Goal: Find specific page/section: Find specific page/section

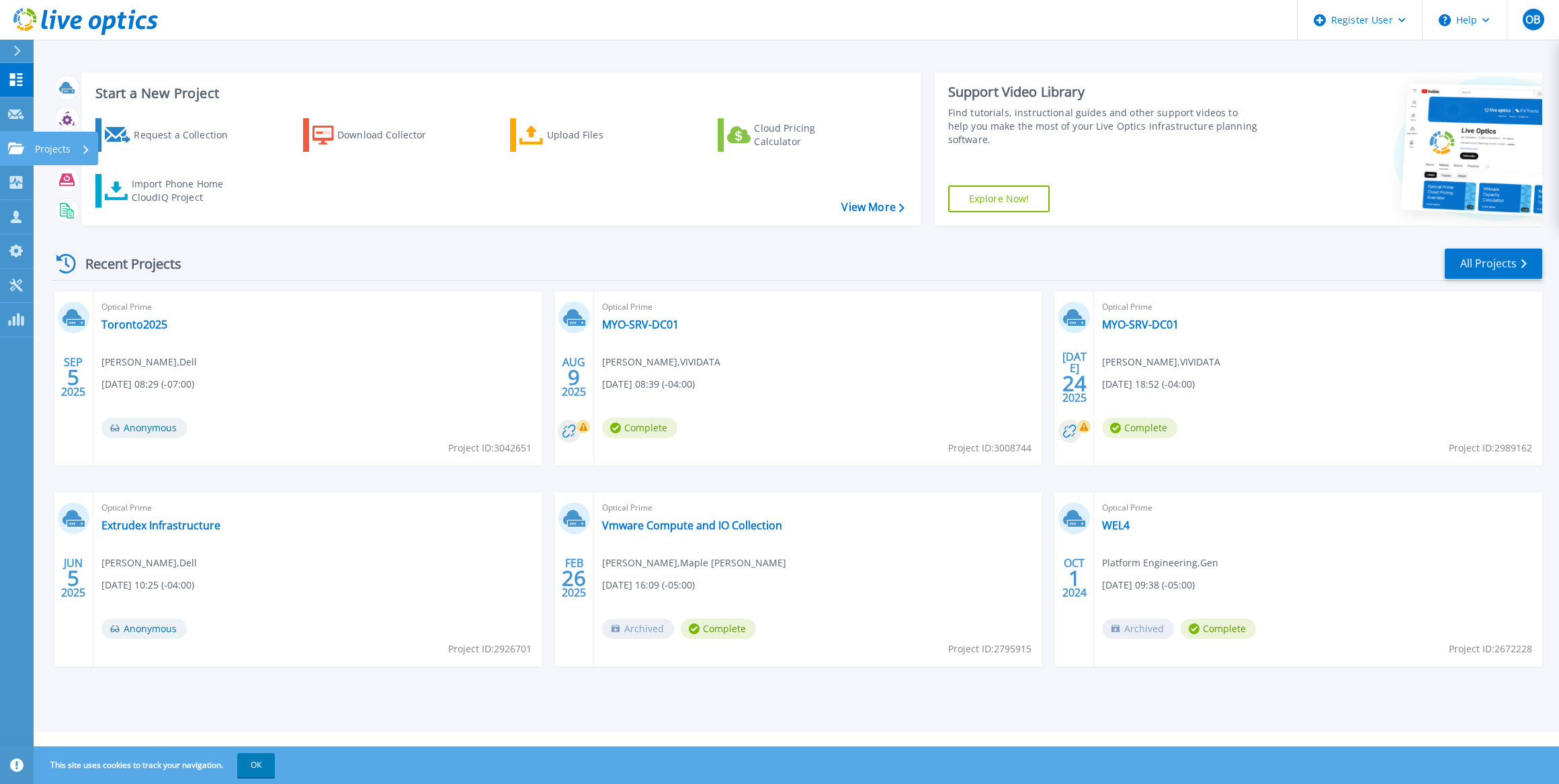
click at [18, 148] on icon at bounding box center [16, 148] width 16 height 11
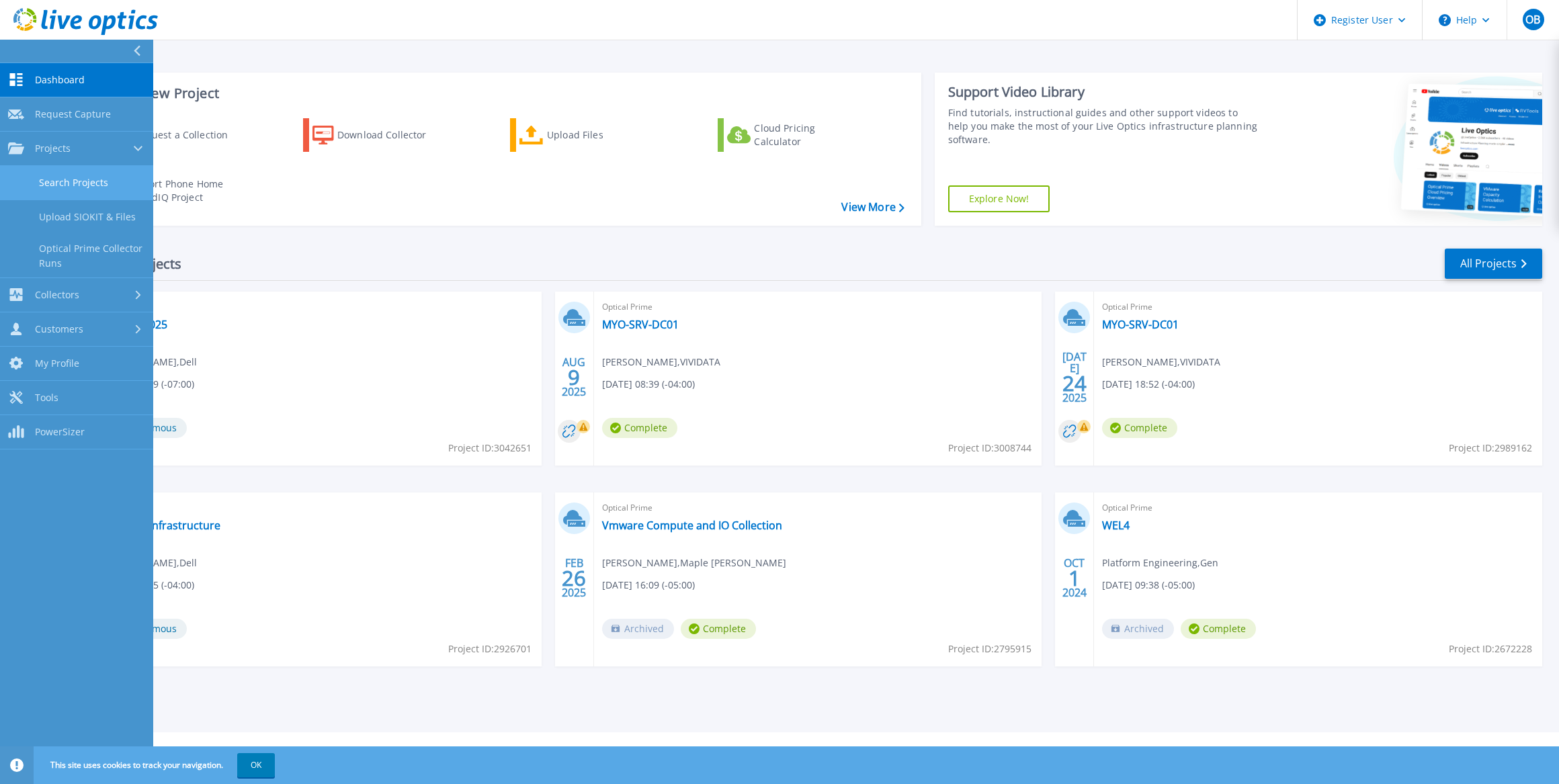
click at [61, 189] on link "Search Projects" at bounding box center [77, 182] width 153 height 34
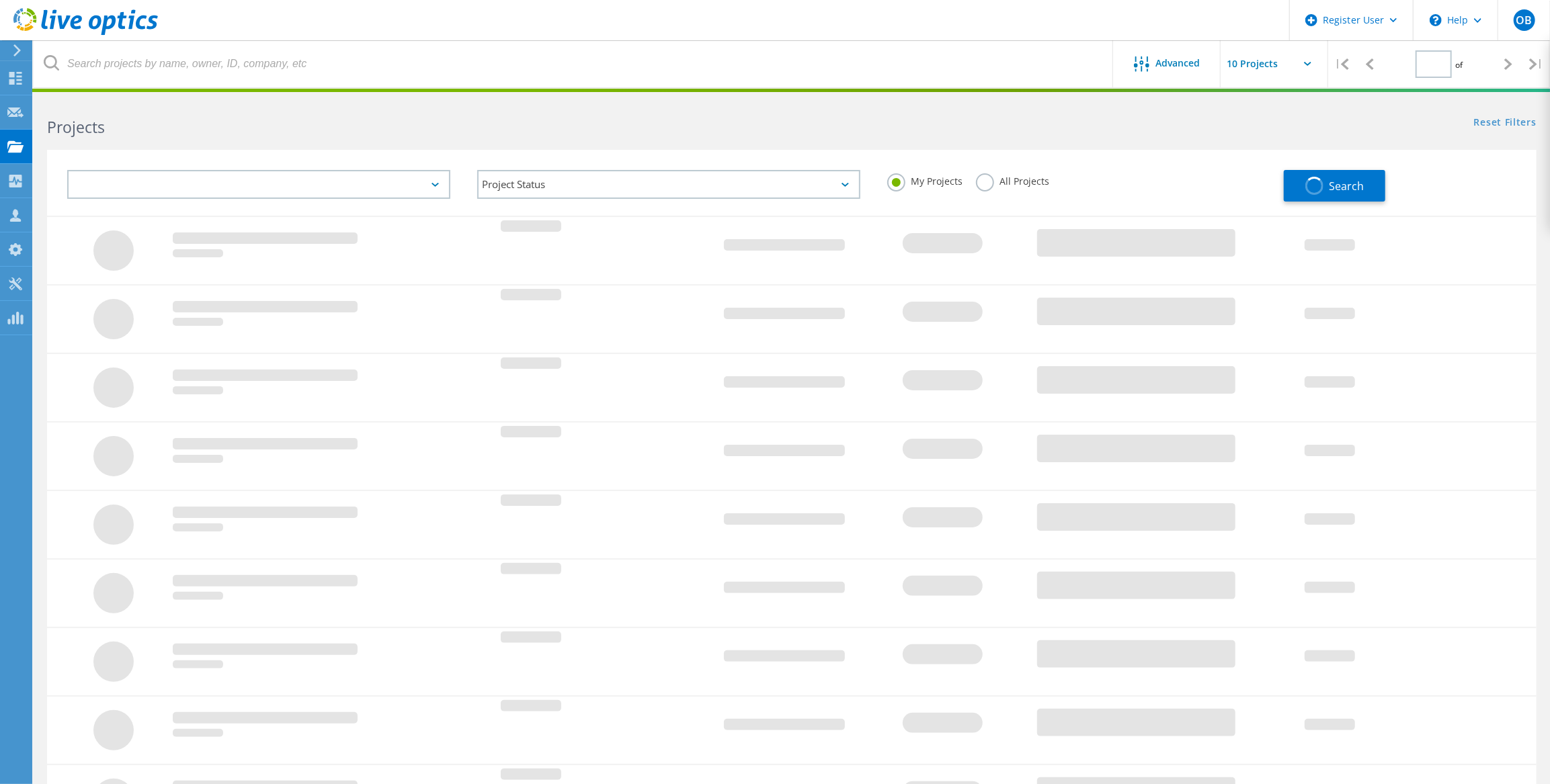
type input "1"
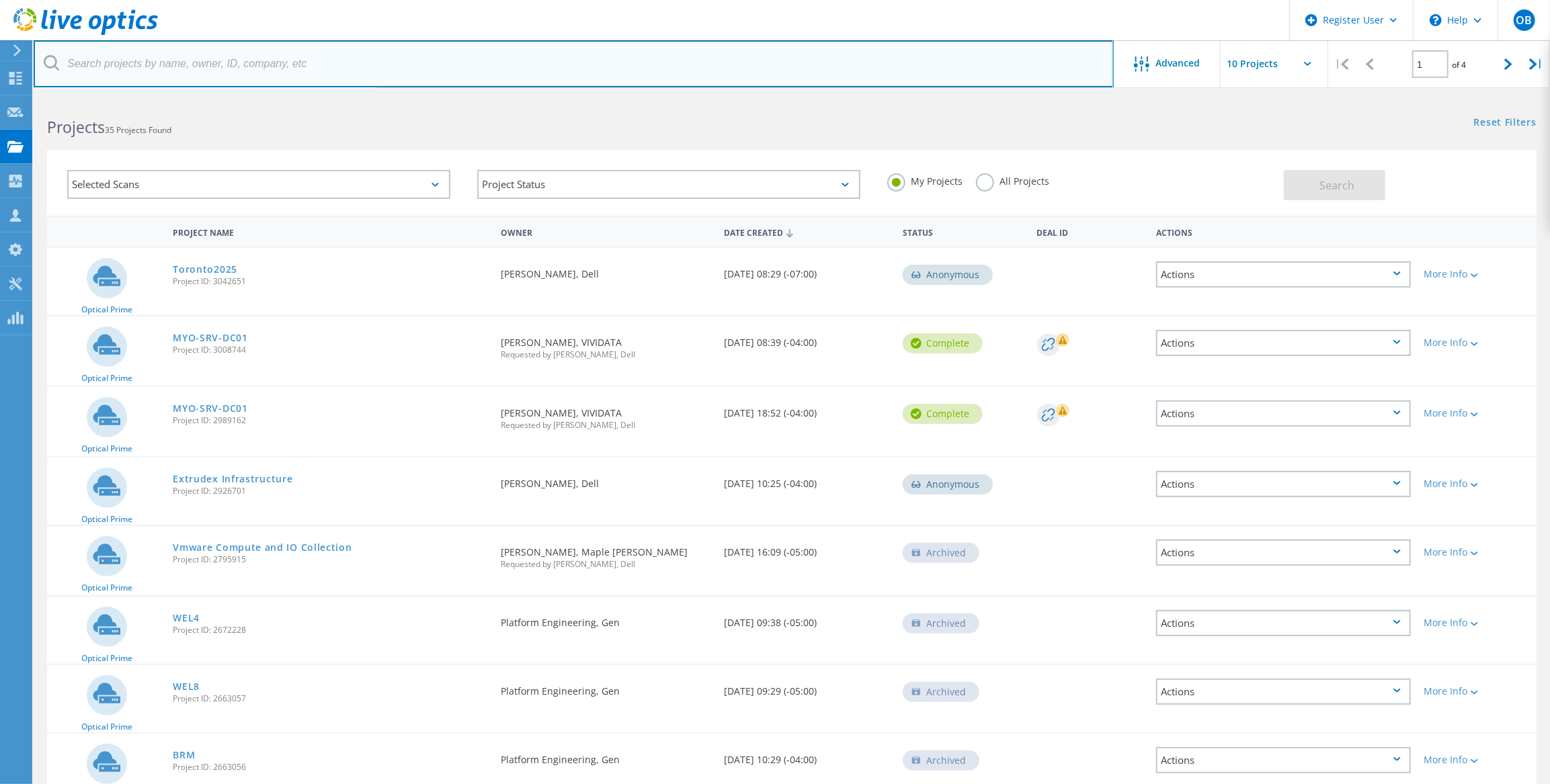
click at [198, 72] on input "text" at bounding box center [573, 64] width 1080 height 47
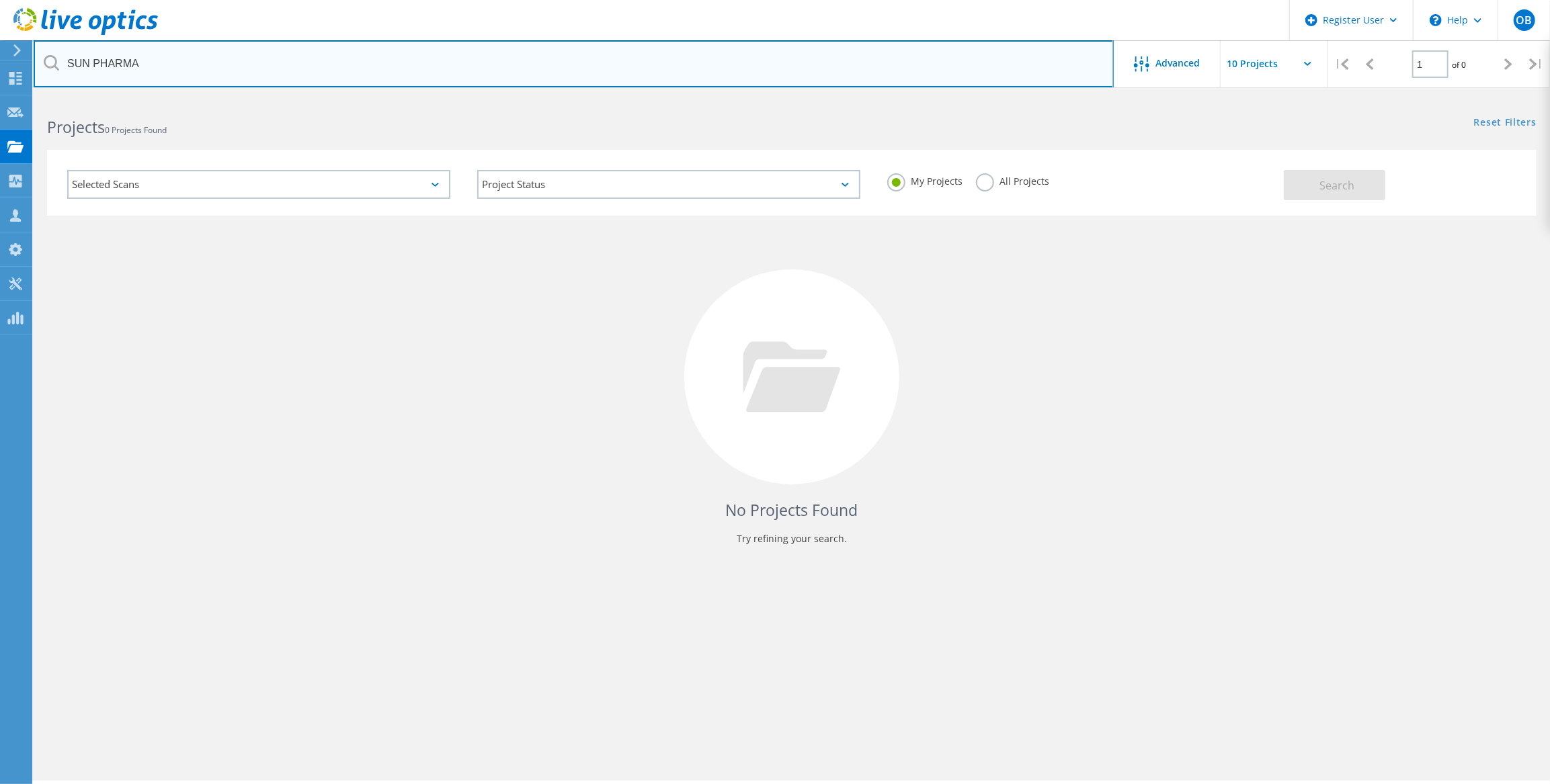
click at [197, 73] on input "SUN PHARMA" at bounding box center [573, 64] width 1080 height 47
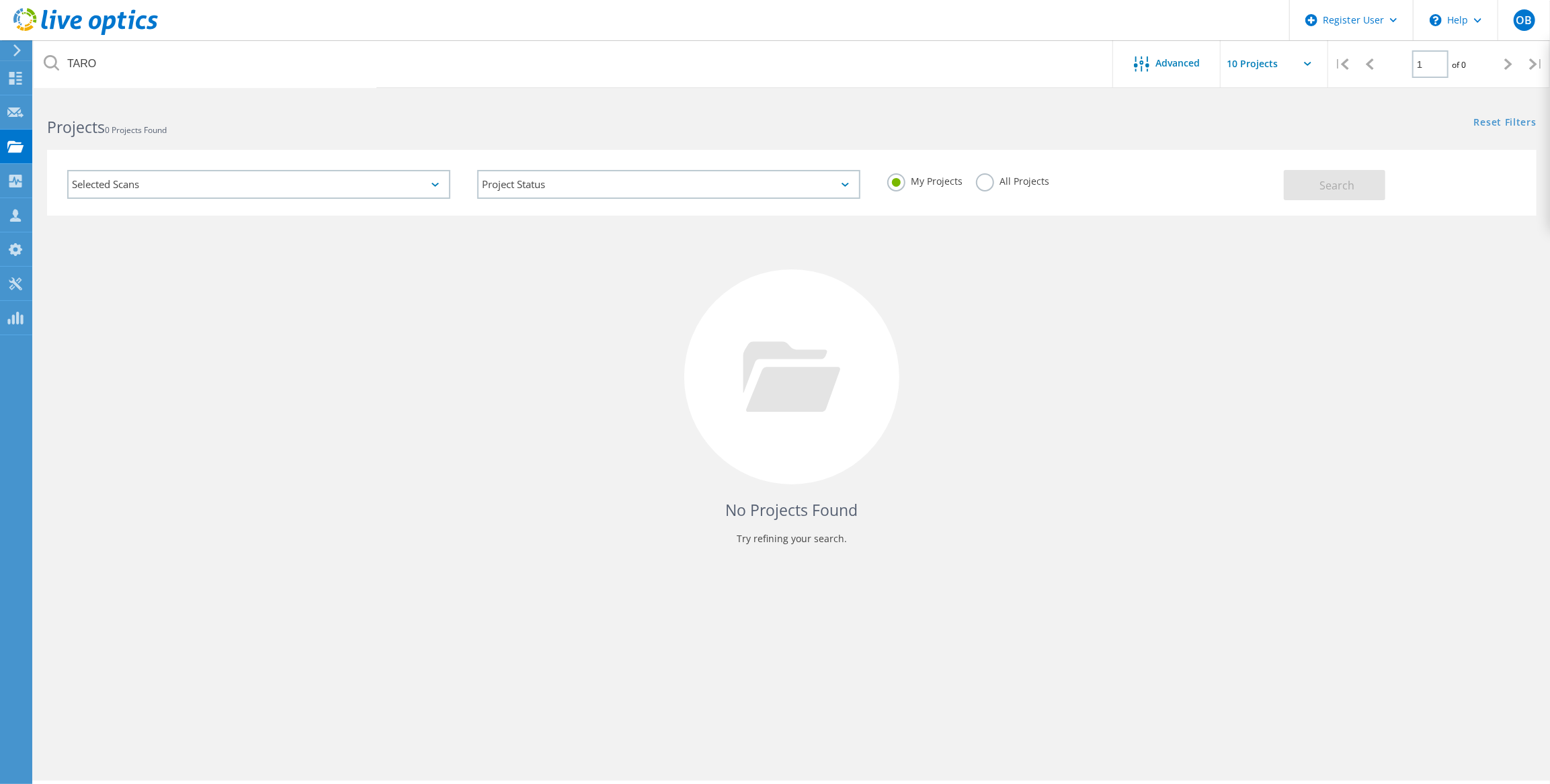
click at [993, 176] on label "All Projects" at bounding box center [1012, 180] width 73 height 13
click at [0, 0] on input "All Projects" at bounding box center [0, 0] width 0 height 0
click at [1358, 190] on button "Search" at bounding box center [1334, 185] width 102 height 30
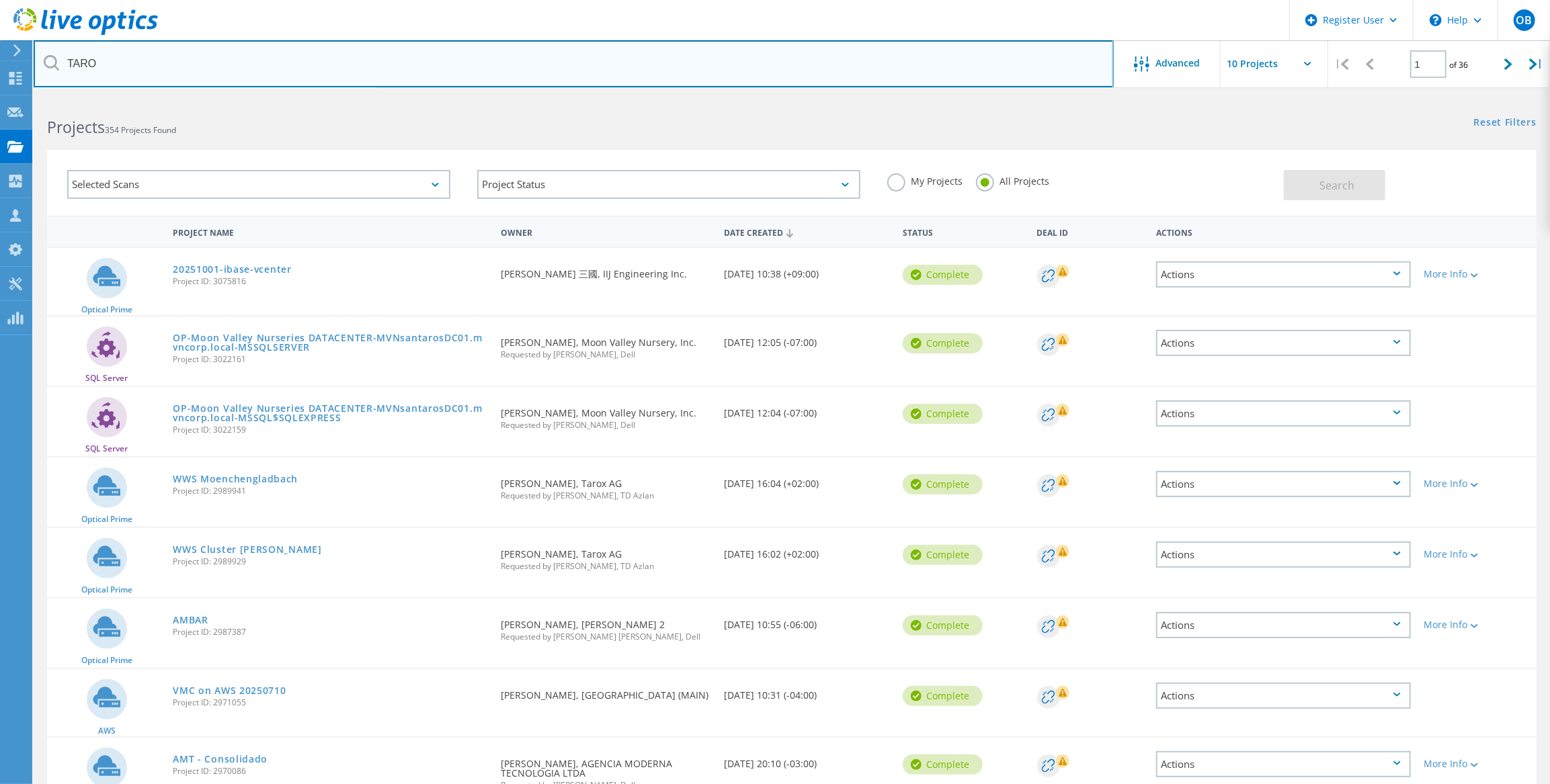
click at [188, 61] on input "TARO" at bounding box center [573, 64] width 1080 height 47
type input "SUN PHARMA"
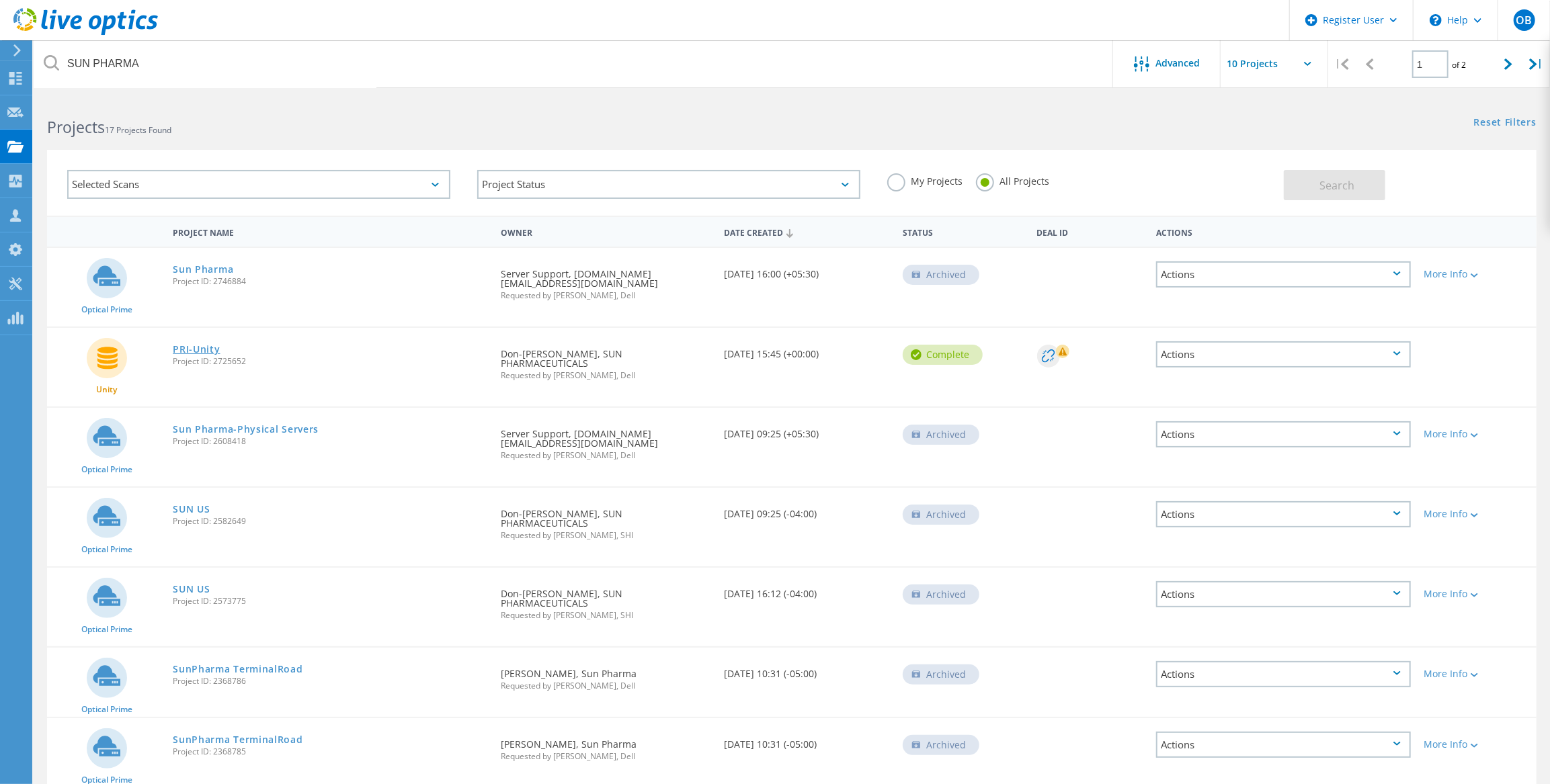
click at [201, 350] on link "PRI-Unity" at bounding box center [196, 350] width 47 height 10
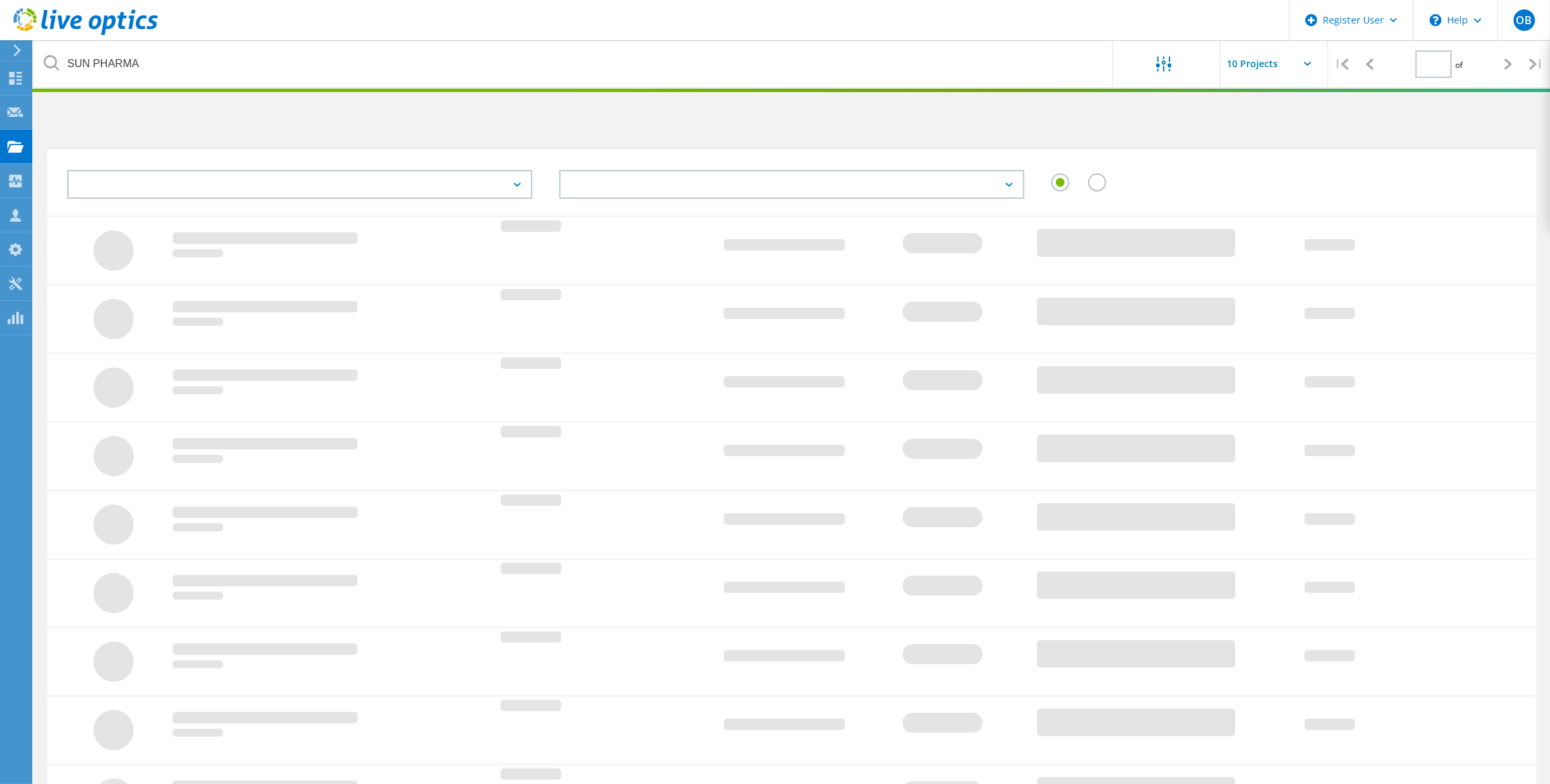
type input "1"
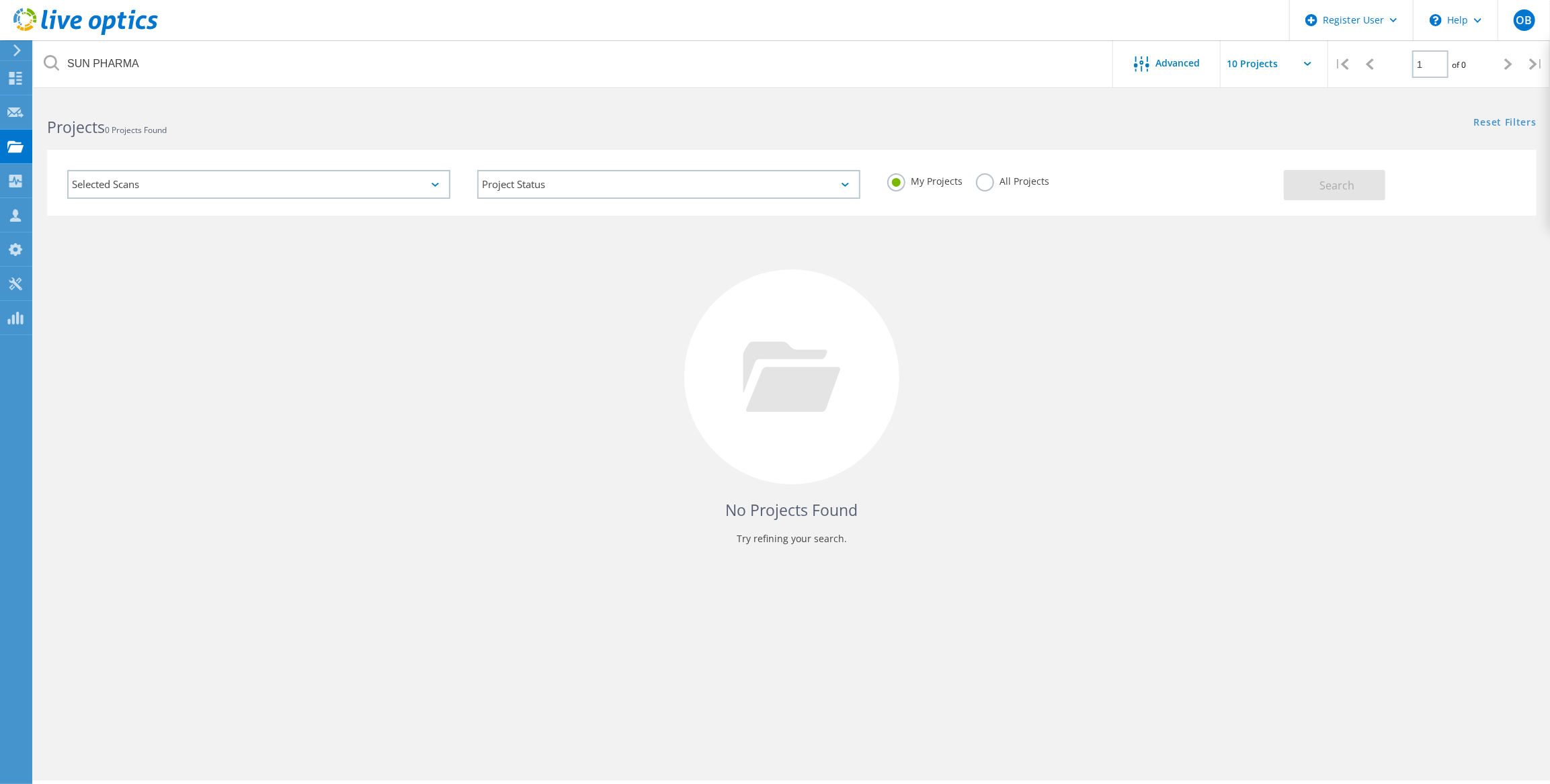
click at [987, 181] on label "All Projects" at bounding box center [1012, 180] width 73 height 13
click at [0, 0] on input "All Projects" at bounding box center [0, 0] width 0 height 0
click at [1303, 188] on button "Search" at bounding box center [1334, 185] width 102 height 30
